Goal: Task Accomplishment & Management: Manage account settings

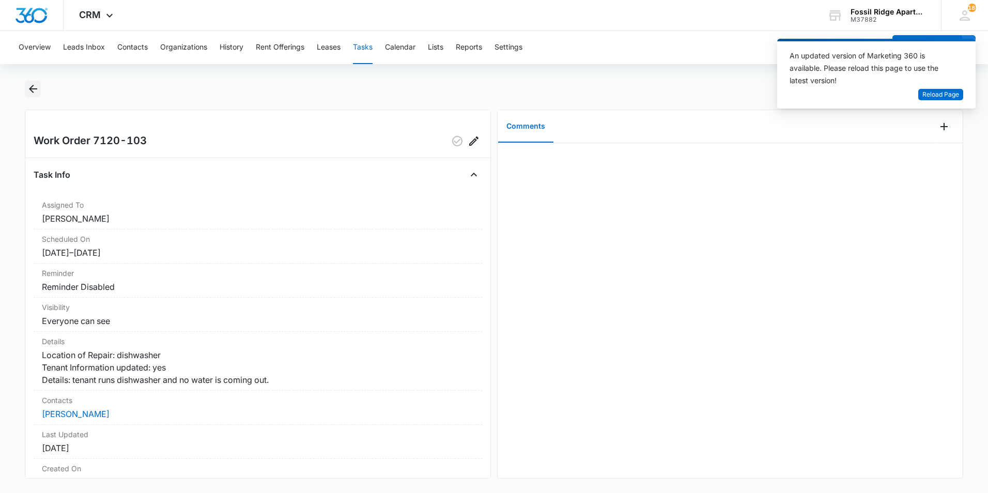
click at [32, 89] on icon "Back" at bounding box center [33, 89] width 8 height 8
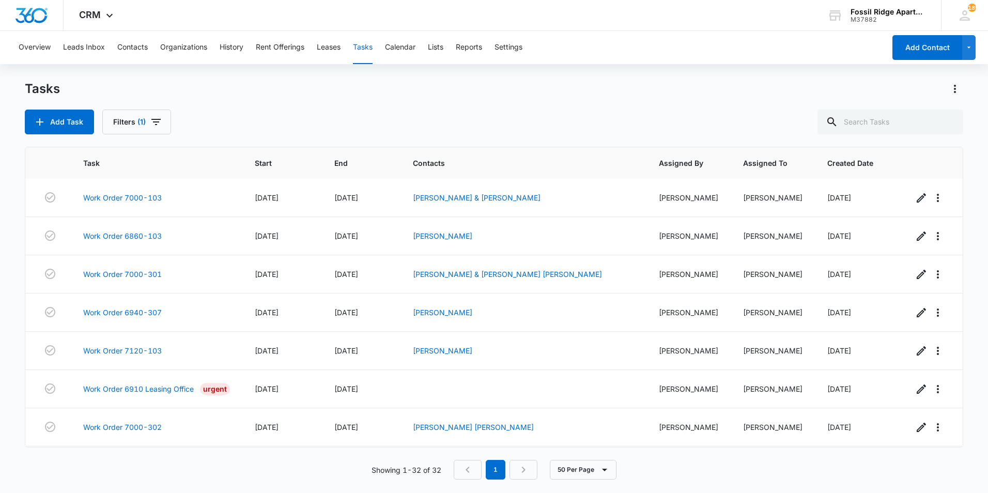
scroll to position [955, 0]
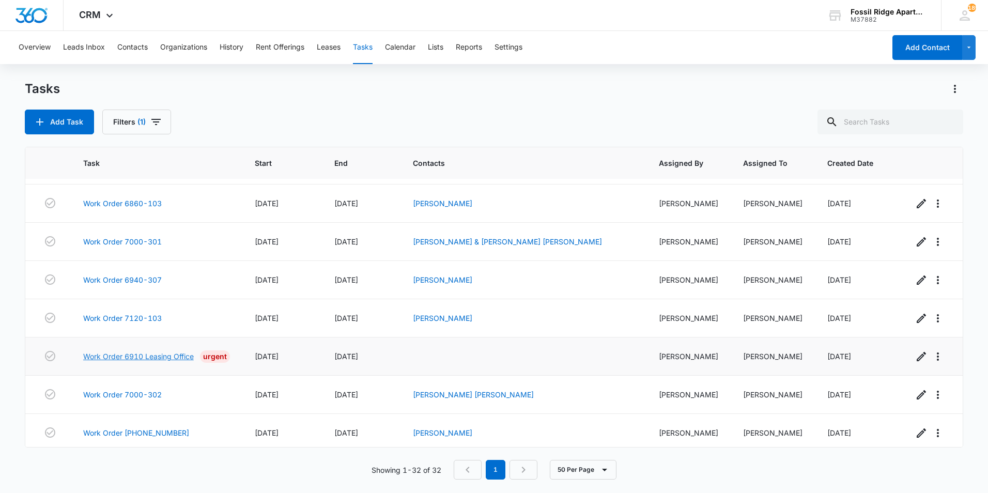
click at [140, 352] on link "Work Order 6910 Leasing Office" at bounding box center [138, 356] width 111 height 11
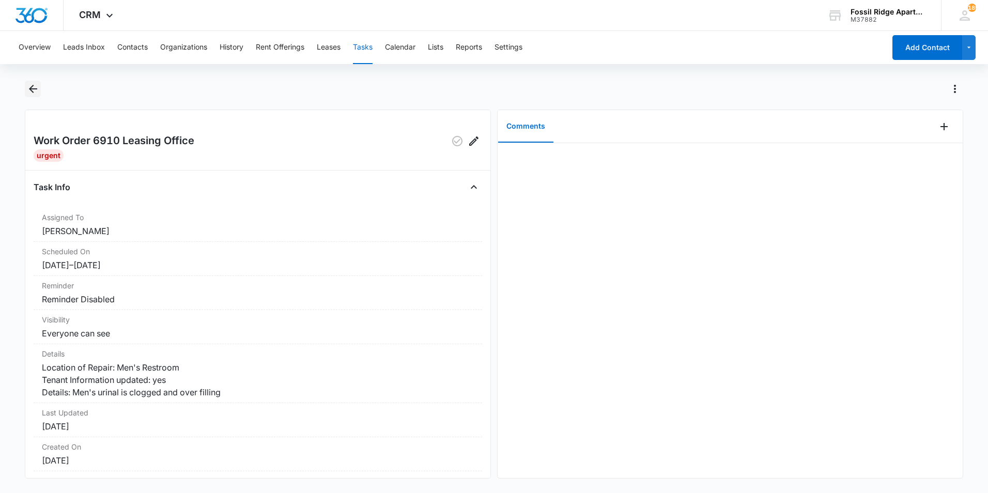
click at [34, 91] on icon "Back" at bounding box center [33, 89] width 12 height 12
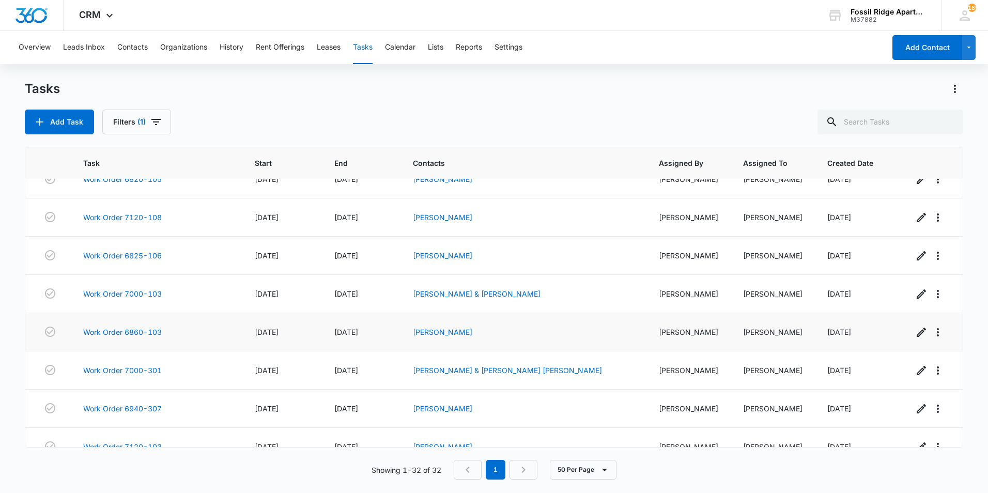
scroll to position [955, 0]
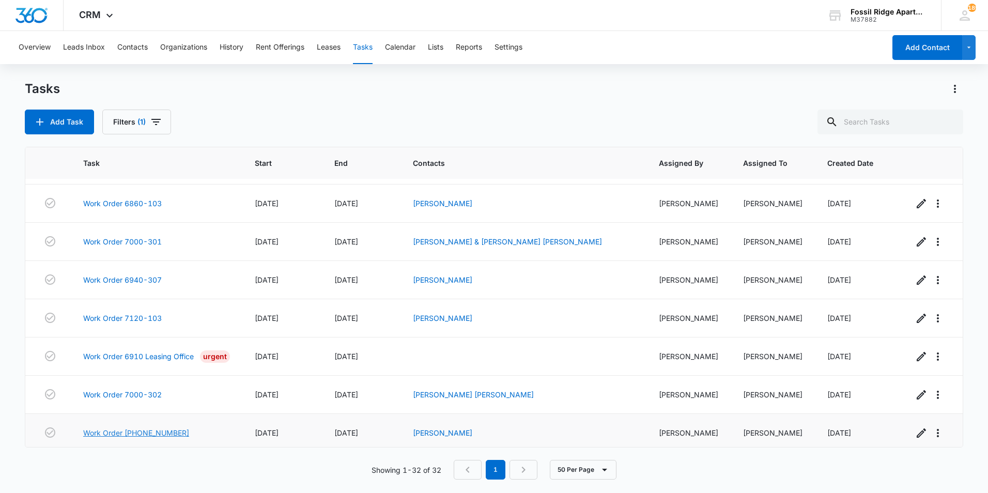
click at [112, 427] on link "Work Order [PHONE_NUMBER]" at bounding box center [136, 432] width 106 height 11
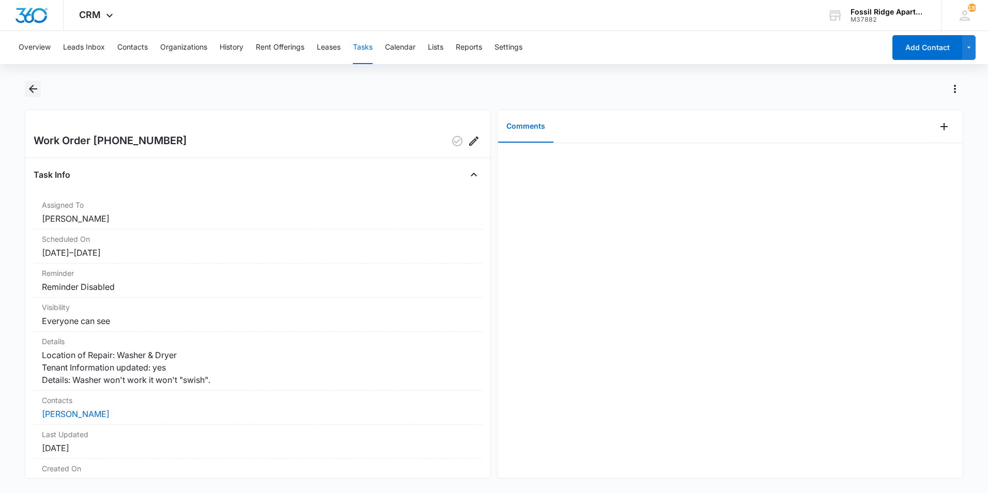
click at [29, 87] on icon "Back" at bounding box center [33, 89] width 12 height 12
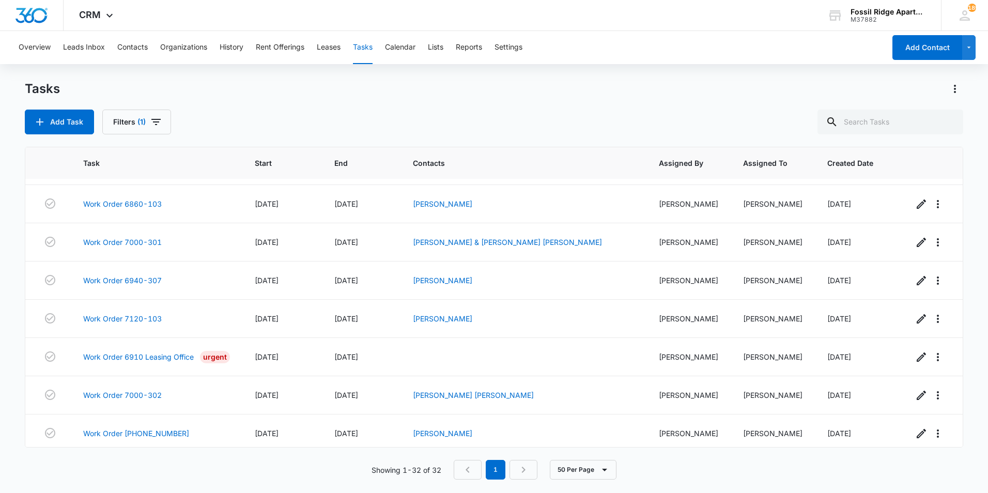
scroll to position [955, 0]
click at [752, 161] on span "Assigned To" at bounding box center [765, 163] width 44 height 11
click at [523, 105] on div "Tasks Add Task Filters (1)" at bounding box center [494, 108] width 938 height 54
click at [931, 353] on icon "button" at bounding box center [937, 356] width 12 height 12
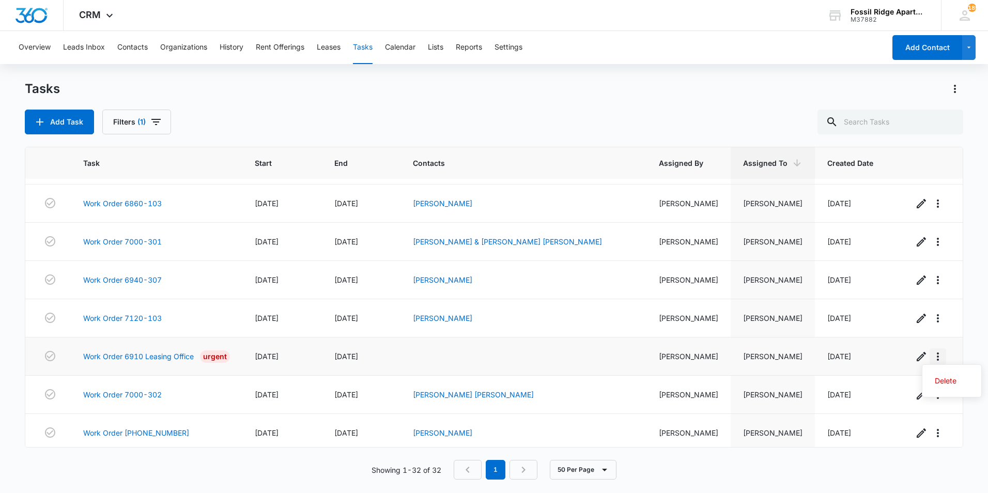
click at [931, 353] on icon "button" at bounding box center [937, 356] width 12 height 12
click at [955, 90] on icon "Actions" at bounding box center [954, 89] width 12 height 12
click at [954, 90] on icon "Actions" at bounding box center [954, 89] width 12 height 12
click at [969, 49] on icon "button" at bounding box center [968, 47] width 9 height 12
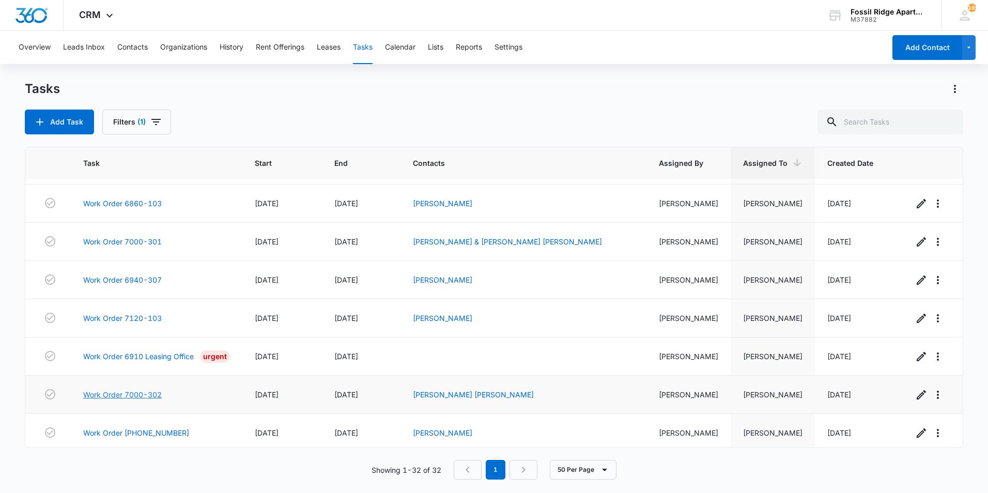
click at [127, 389] on link "Work Order 7000-302" at bounding box center [122, 394] width 79 height 11
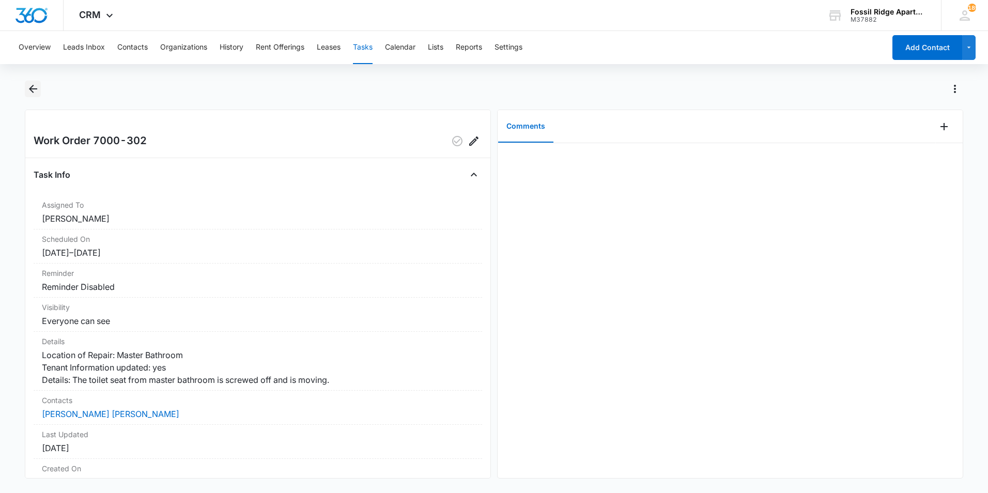
click at [35, 89] on icon "Back" at bounding box center [33, 89] width 8 height 8
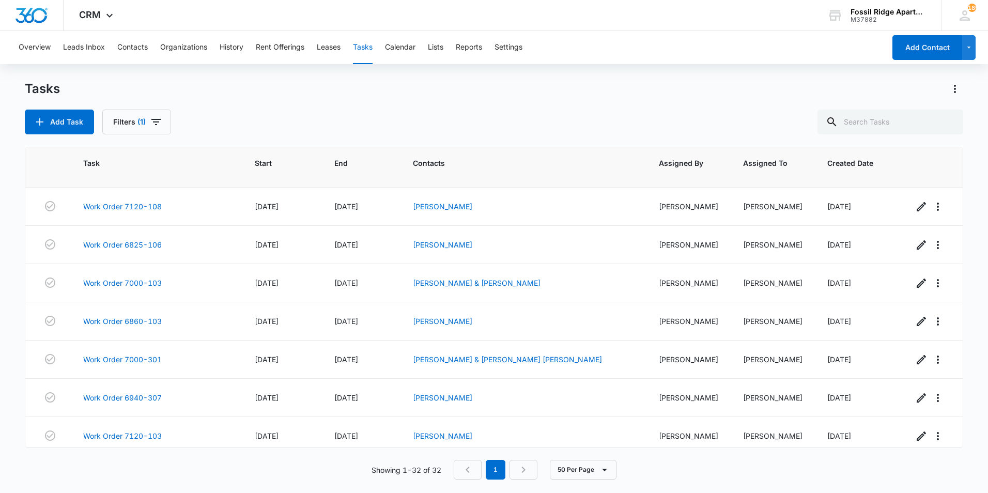
scroll to position [955, 0]
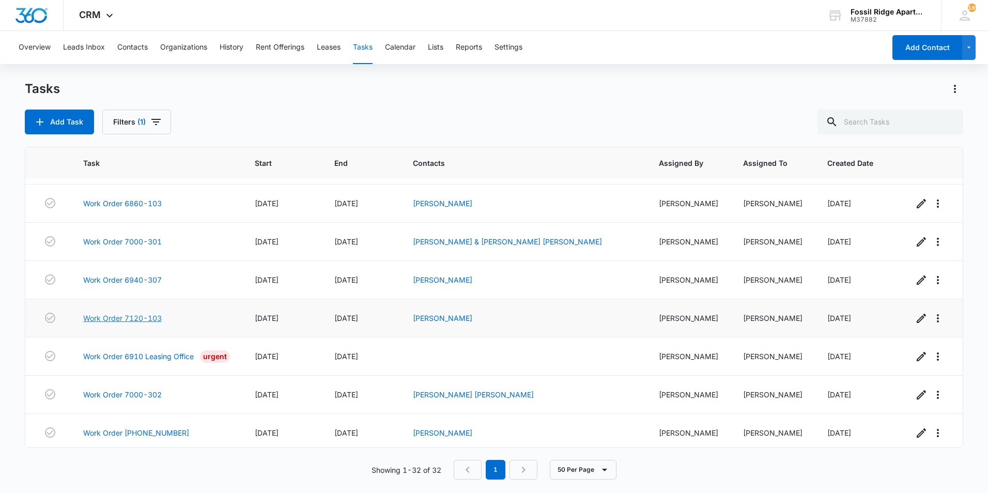
click at [137, 313] on link "Work Order 7120-103" at bounding box center [122, 318] width 79 height 11
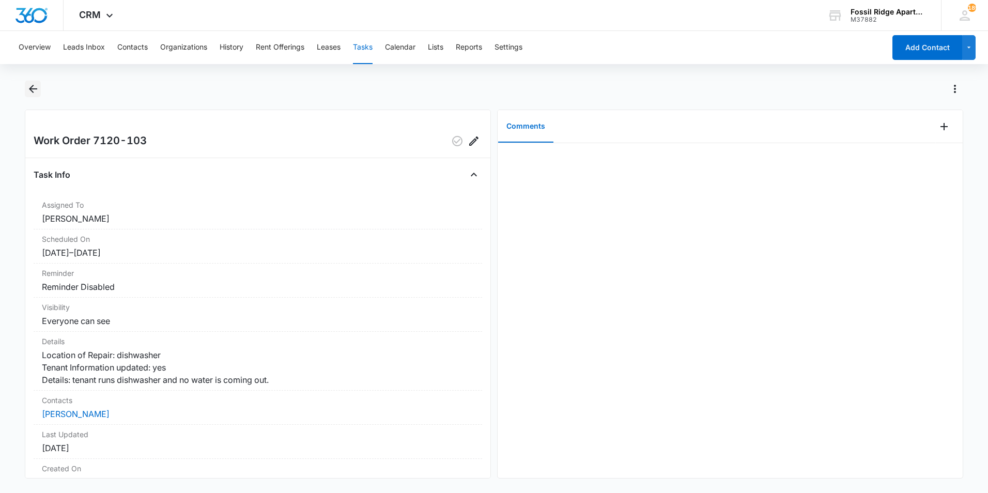
click at [30, 88] on icon "Back" at bounding box center [33, 89] width 8 height 8
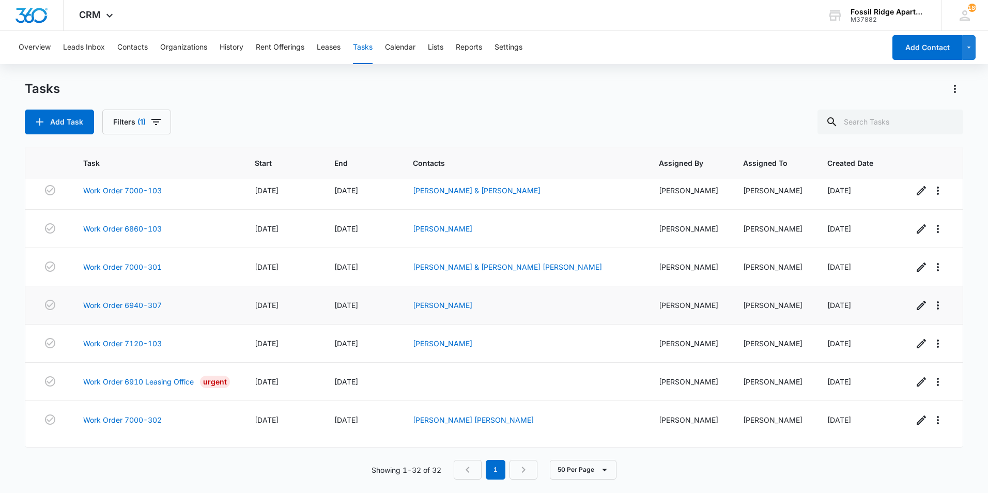
scroll to position [955, 0]
